Goal: Information Seeking & Learning: Learn about a topic

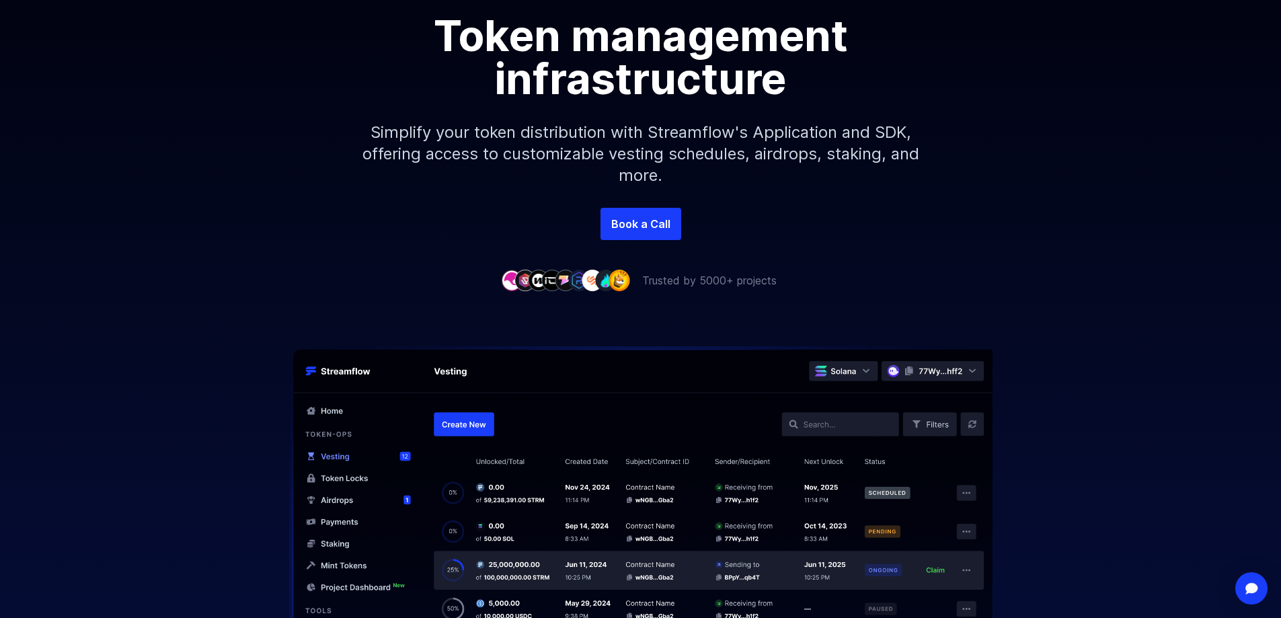
scroll to position [269, 0]
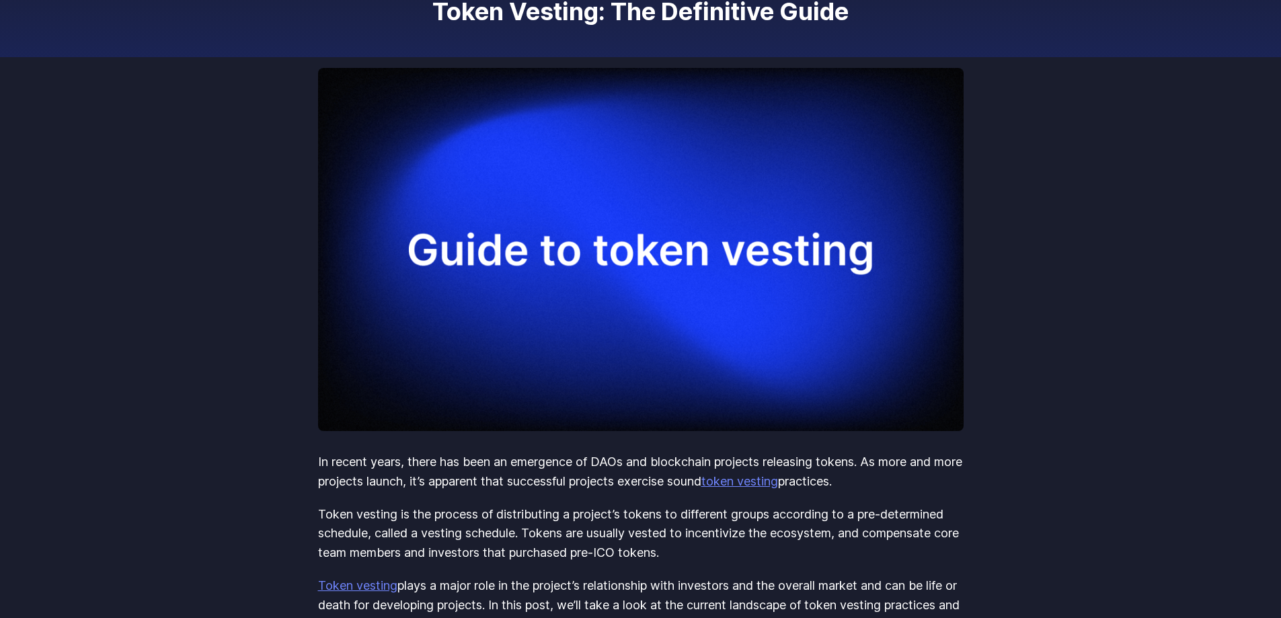
scroll to position [202, 0]
